Goal: Check status: Check status

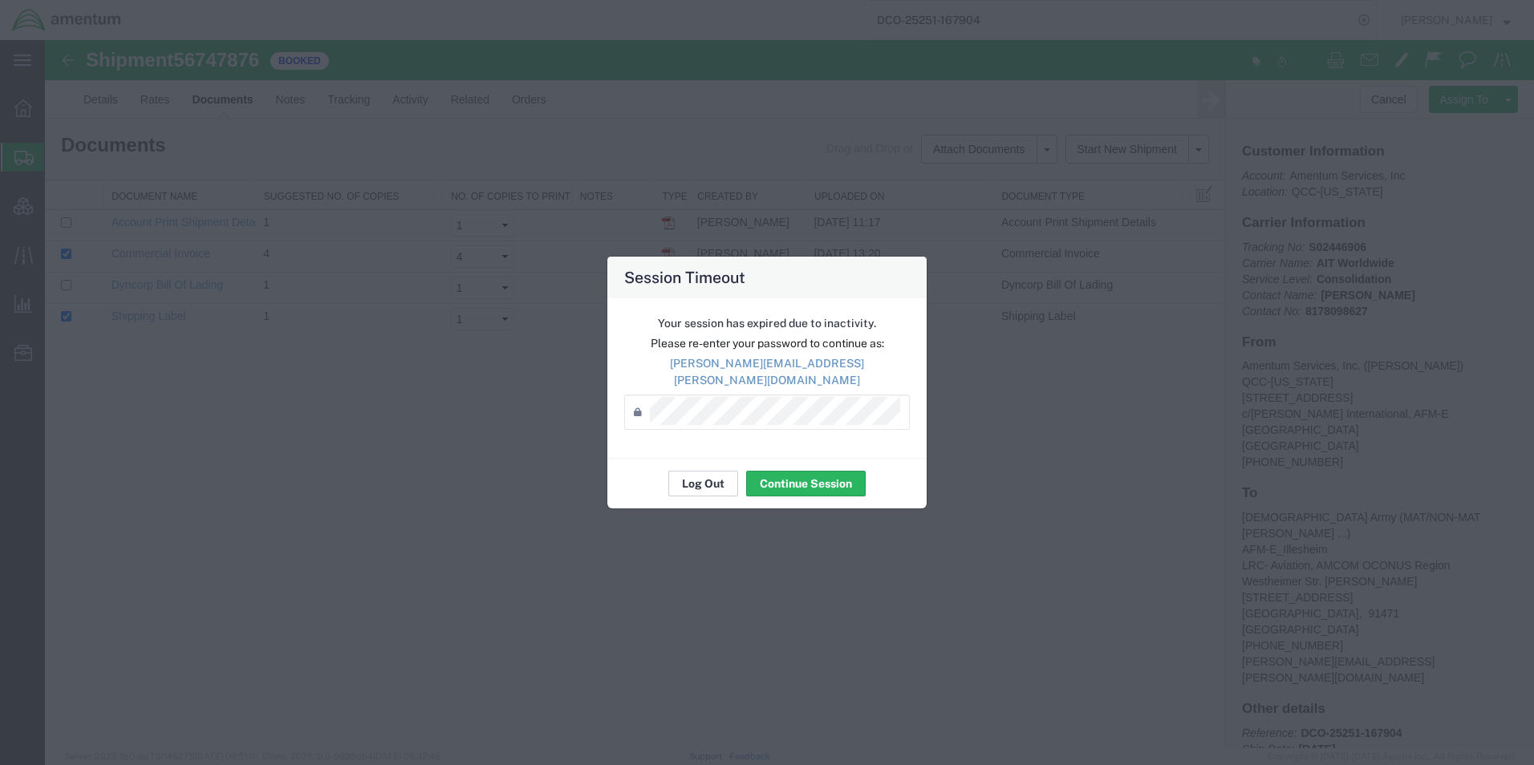
click at [703, 476] on button "Log Out" at bounding box center [703, 484] width 70 height 26
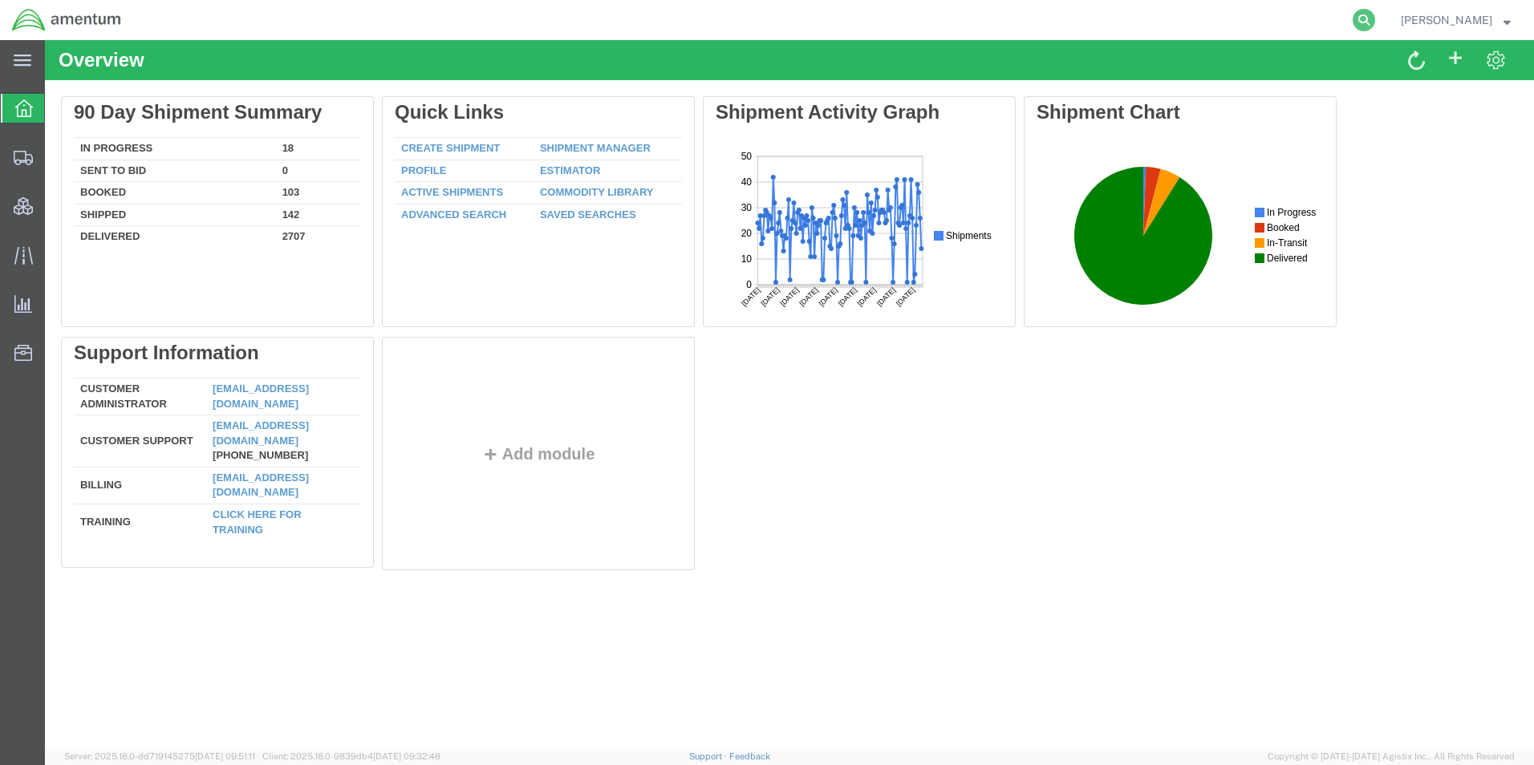
click at [1375, 10] on icon at bounding box center [1364, 20] width 22 height 22
click at [1076, 20] on input "search" at bounding box center [1109, 20] width 488 height 39
paste input "PACAF-25255-0001"
type input "PACAF-25255-0001"
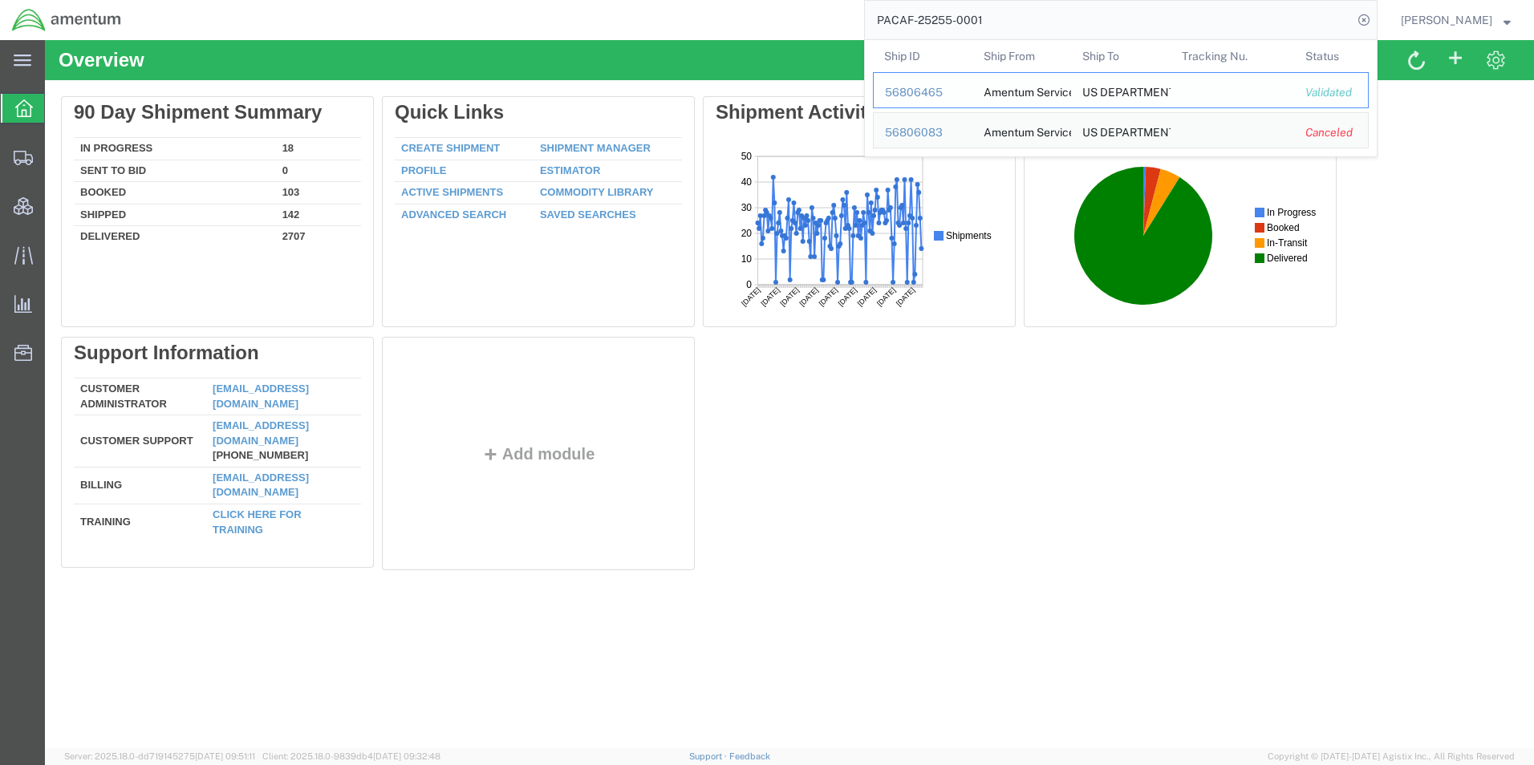
click at [952, 91] on div "56806465" at bounding box center [923, 92] width 76 height 17
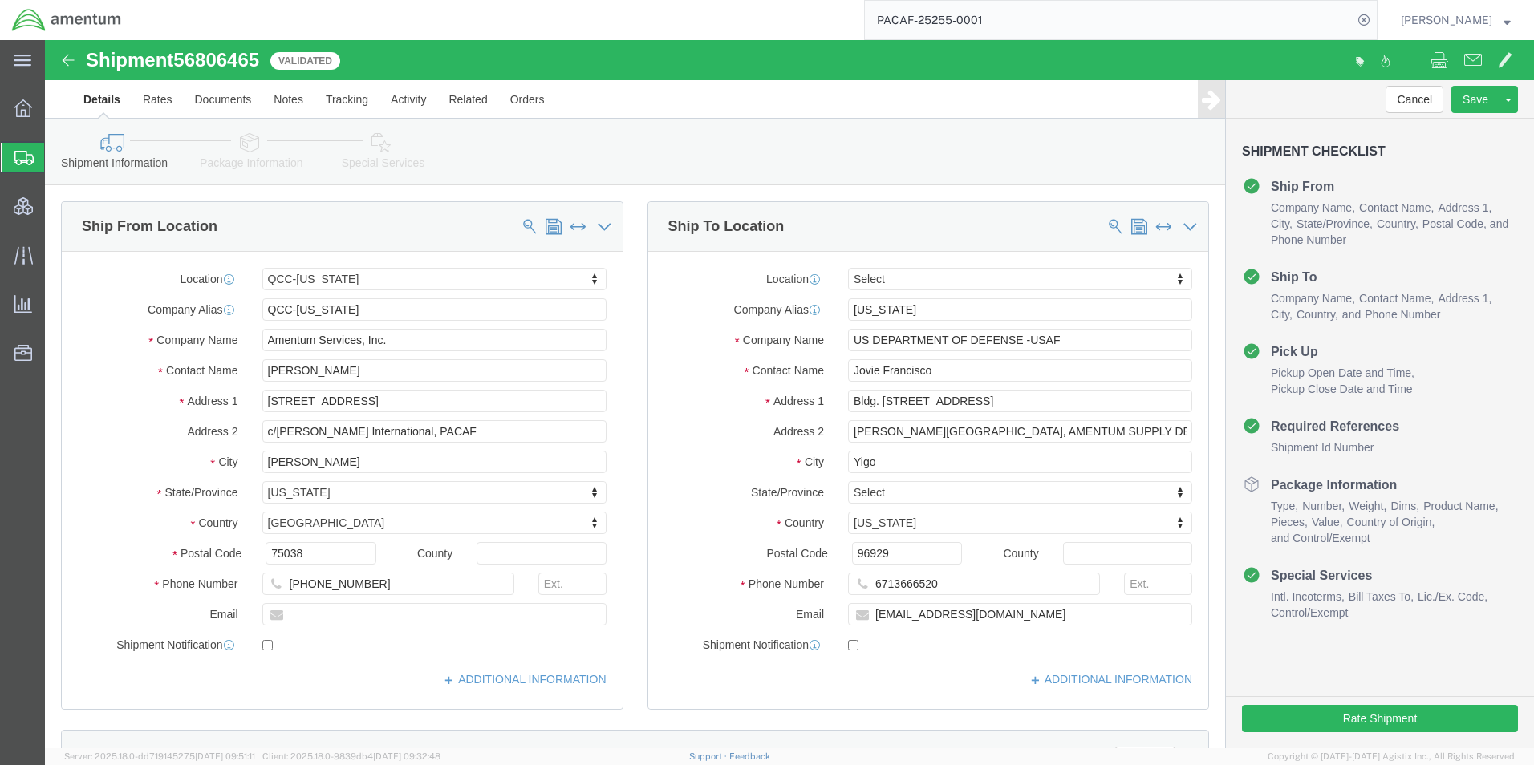
select select "42668"
select select
click span "56806465"
copy span "56806465"
